Goal: Task Accomplishment & Management: Use online tool/utility

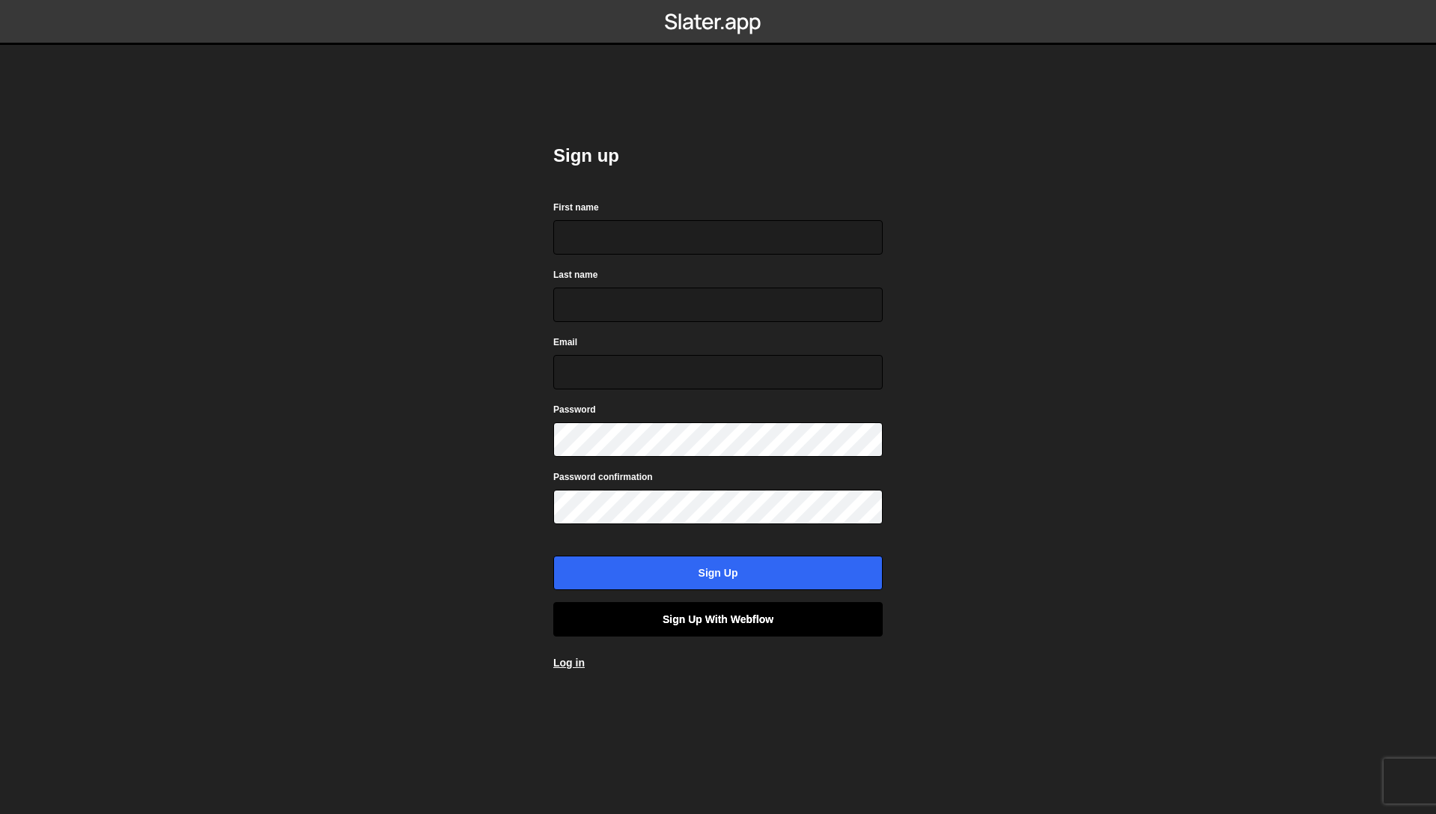
click at [750, 617] on link "Sign up with Webflow" at bounding box center [717, 619] width 329 height 34
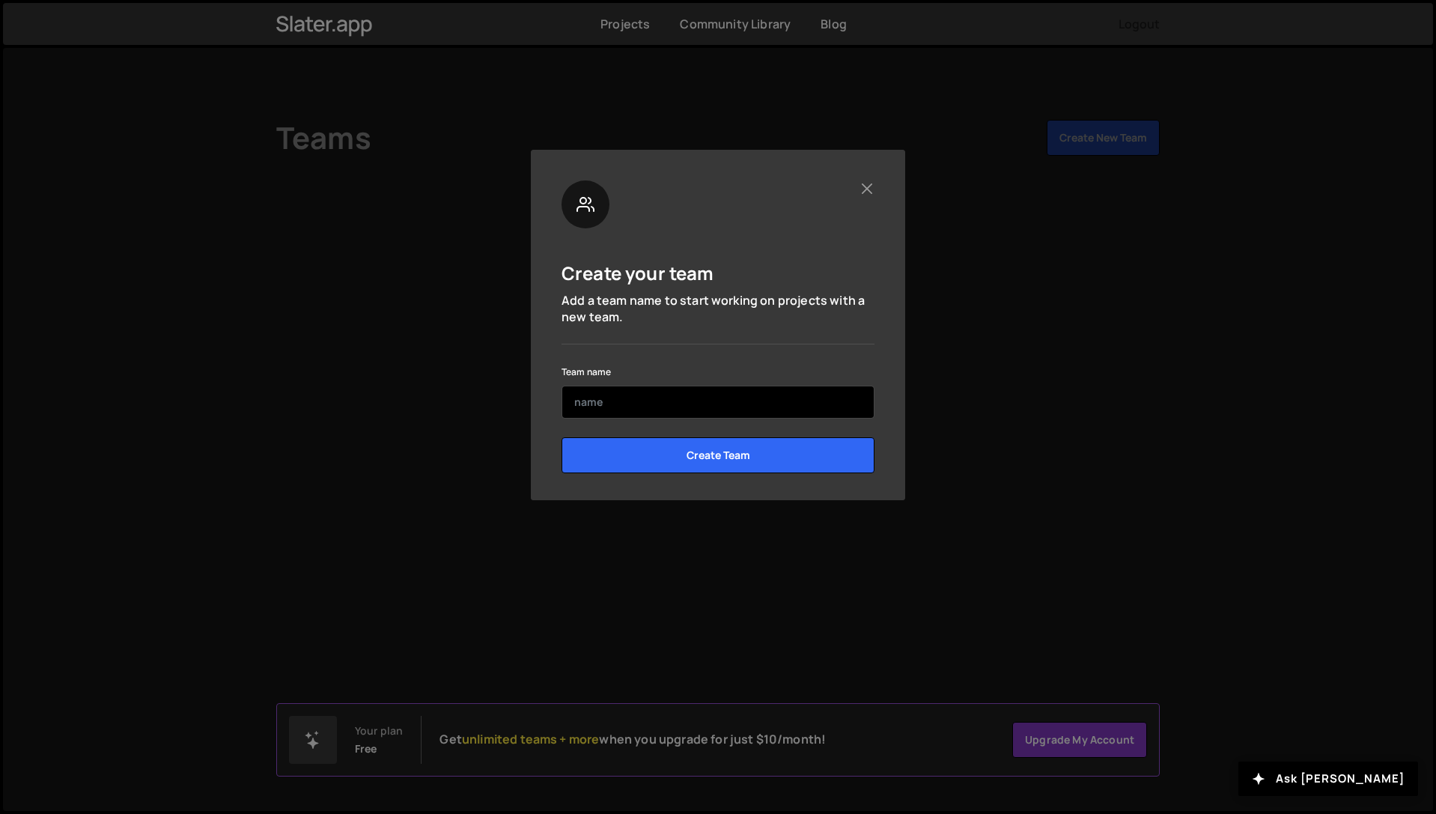
click at [669, 409] on input "text" at bounding box center [717, 402] width 313 height 33
type input "Mary"
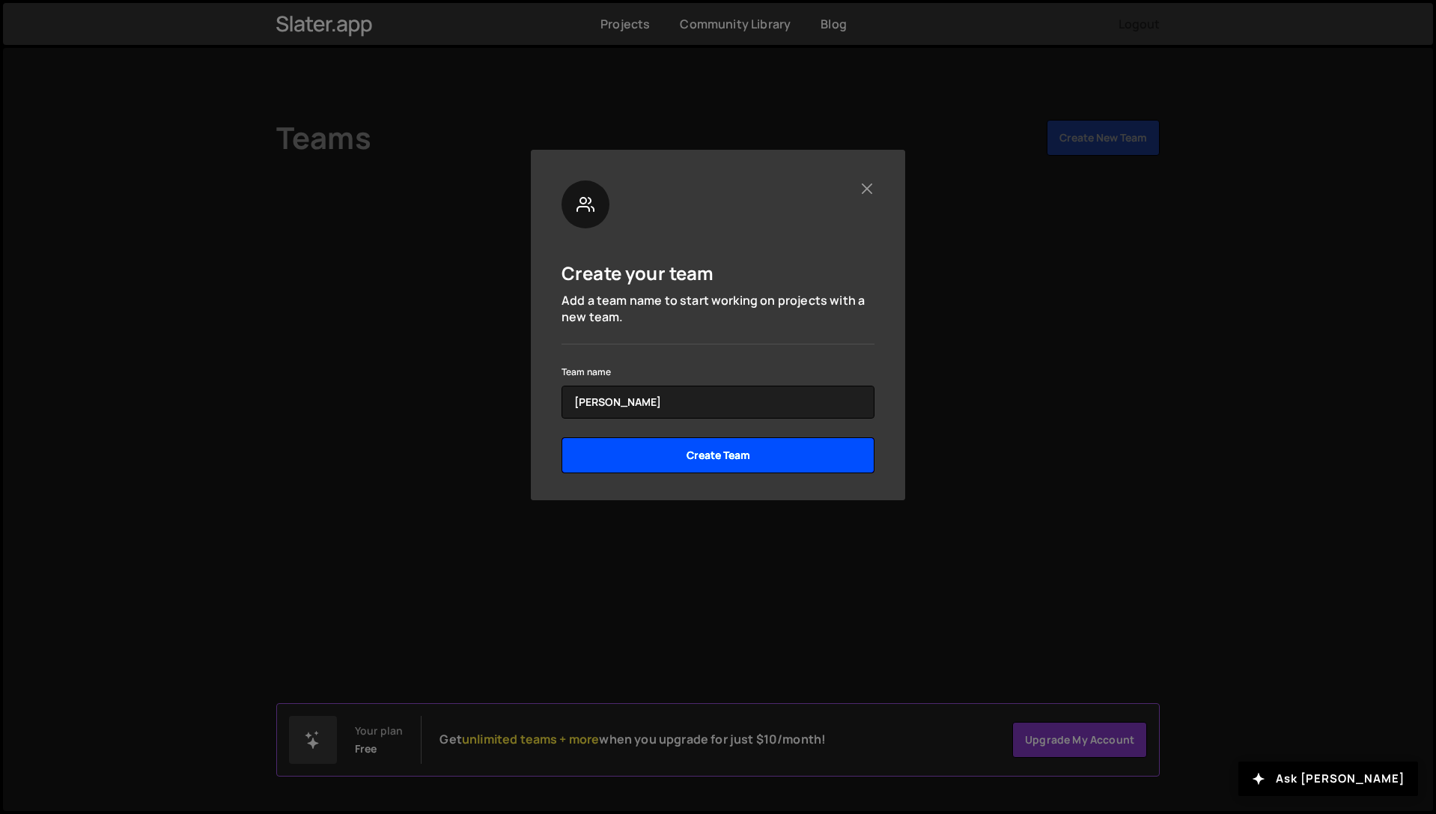
click at [765, 460] on input "Create Team" at bounding box center [717, 455] width 313 height 36
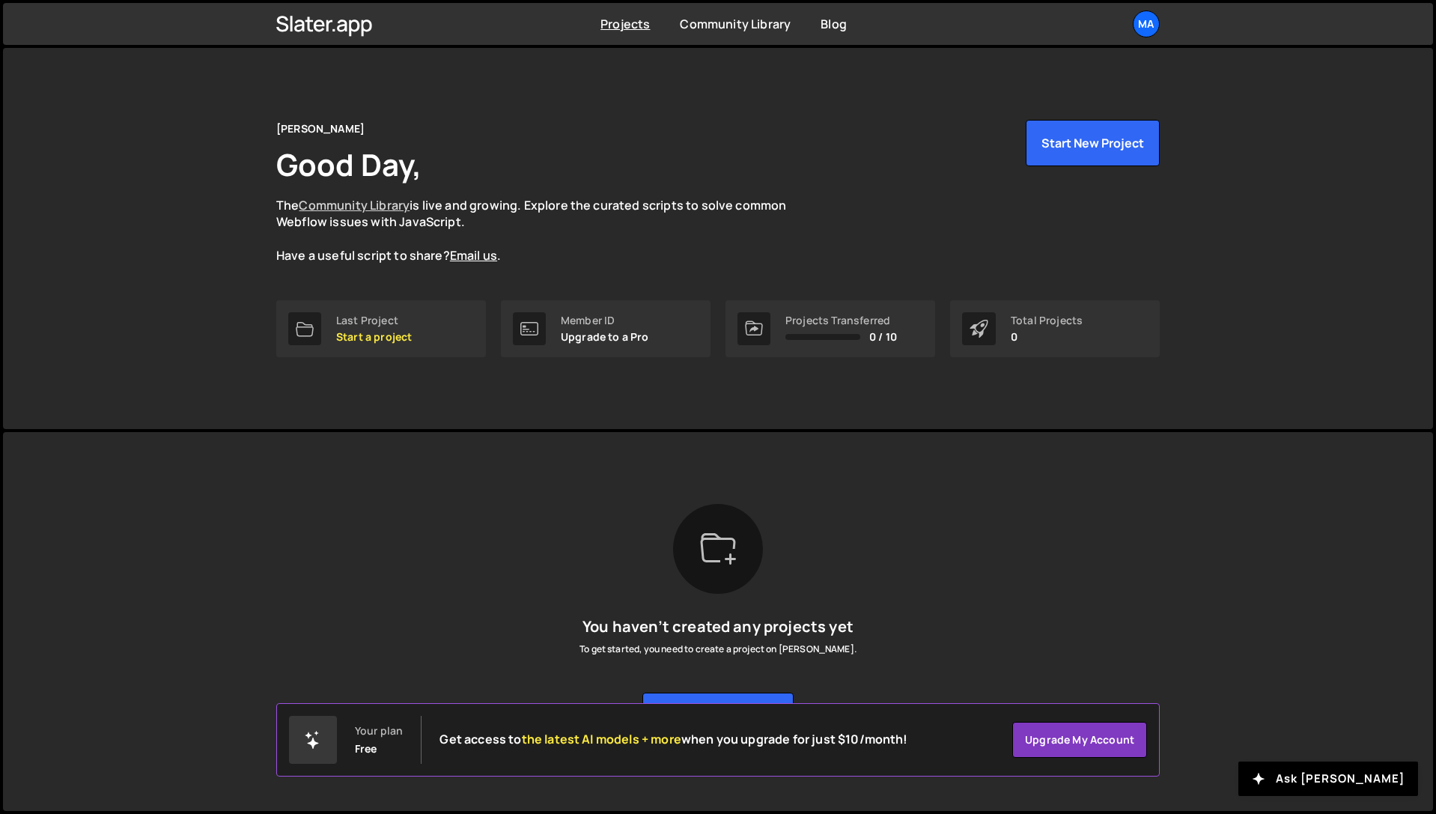
click at [395, 209] on link "Community Library" at bounding box center [354, 205] width 111 height 16
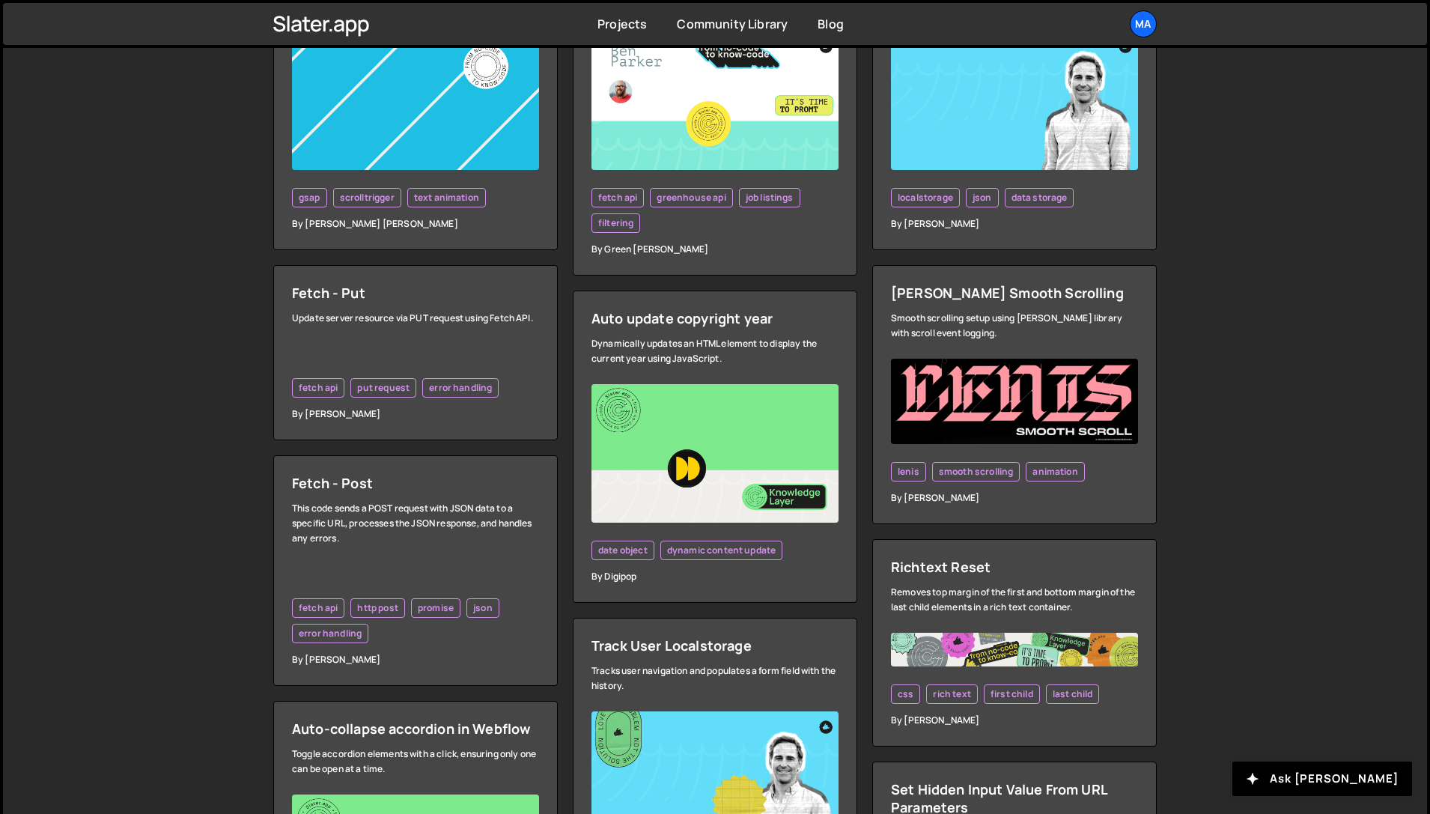
scroll to position [629, 0]
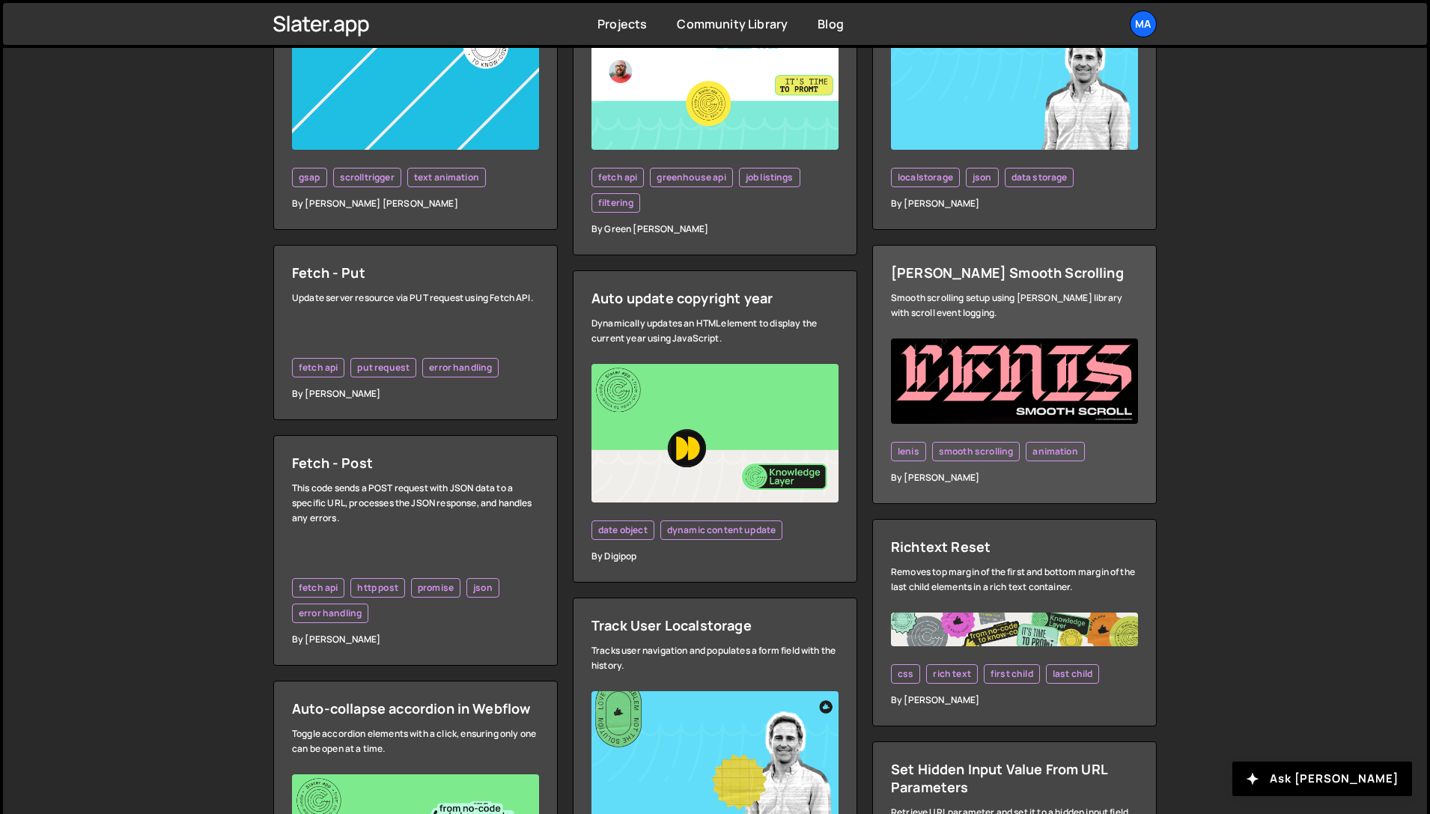
click at [1003, 308] on div "Smooth scrolling setup using Lenis library with scroll event logging." at bounding box center [1014, 305] width 247 height 30
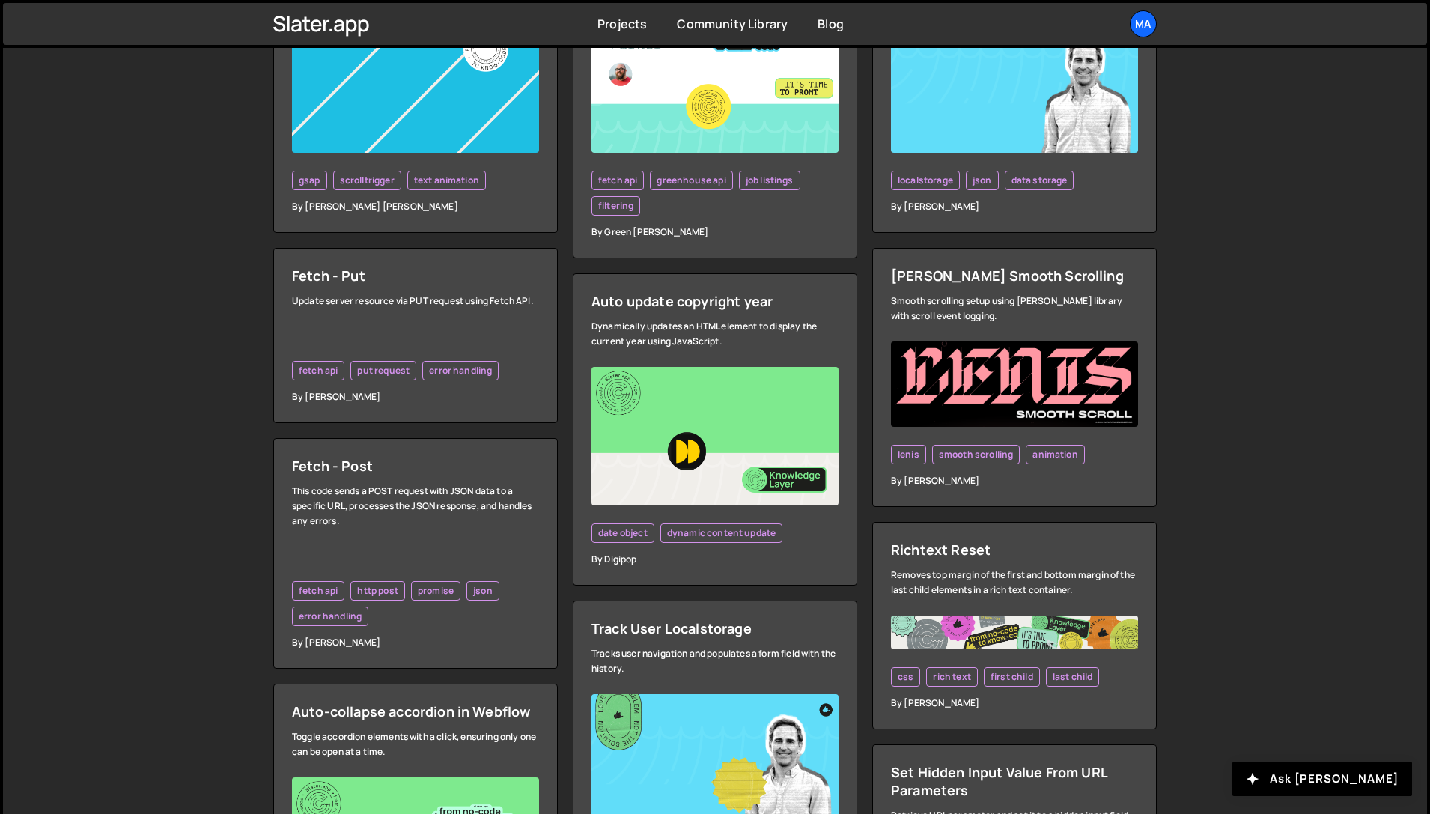
scroll to position [629, 0]
